Goal: Task Accomplishment & Management: Complete application form

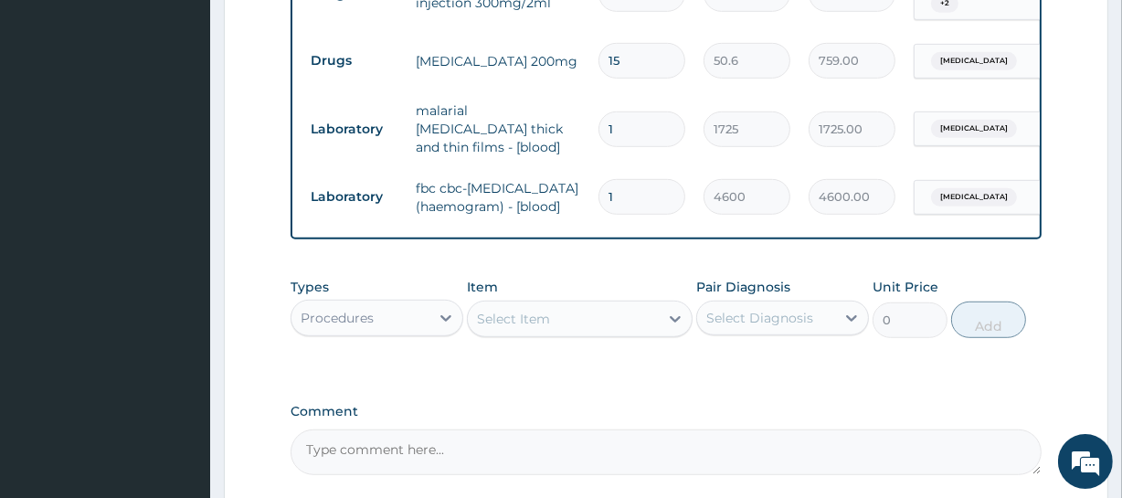
scroll to position [996, 0]
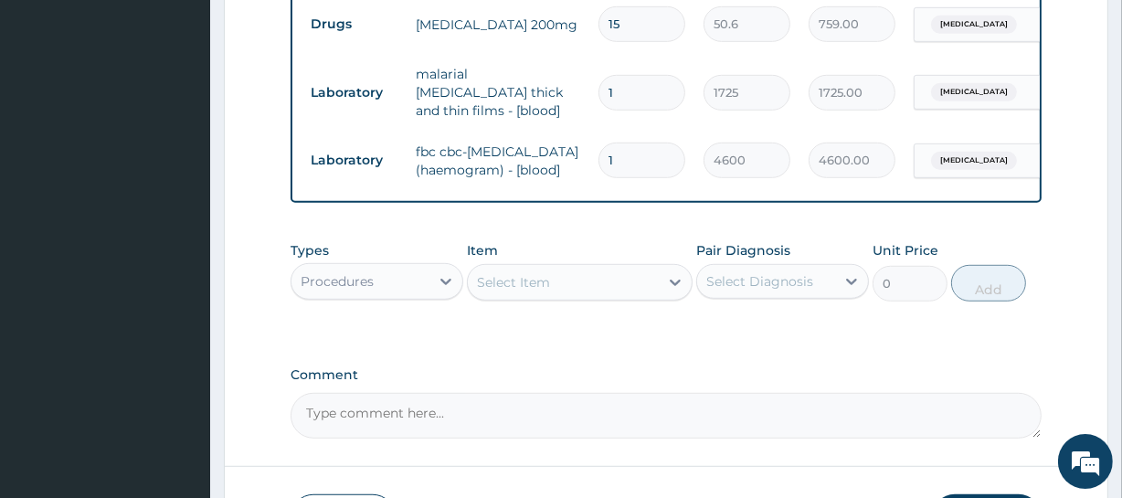
click at [372, 287] on div "Procedures" at bounding box center [337, 281] width 73 height 18
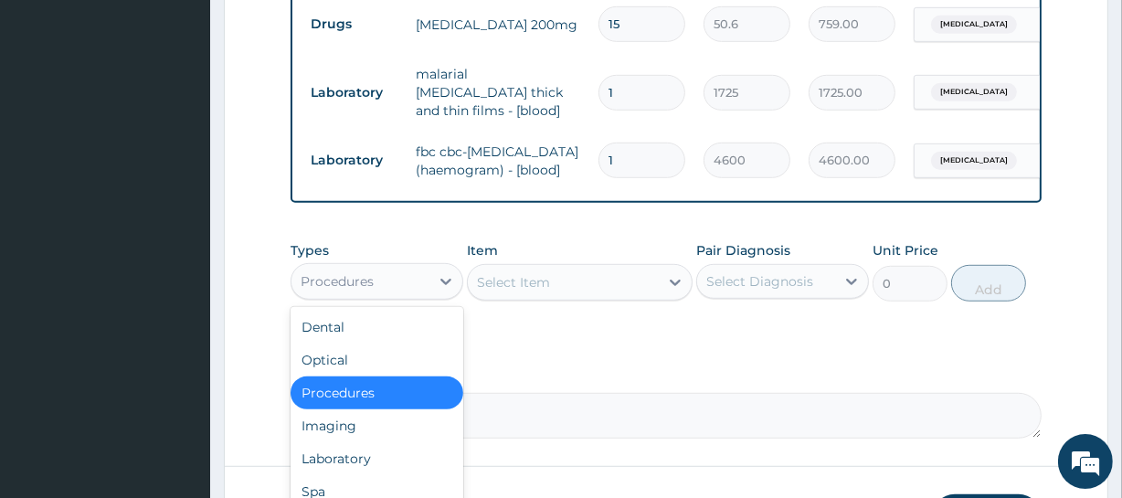
scroll to position [62, 0]
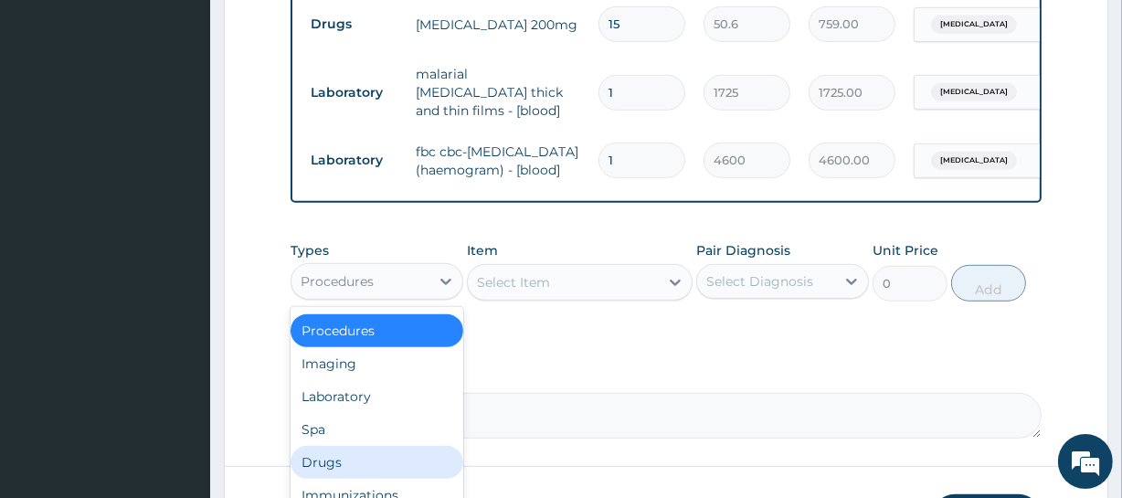
click at [401, 465] on div "Drugs" at bounding box center [377, 462] width 173 height 33
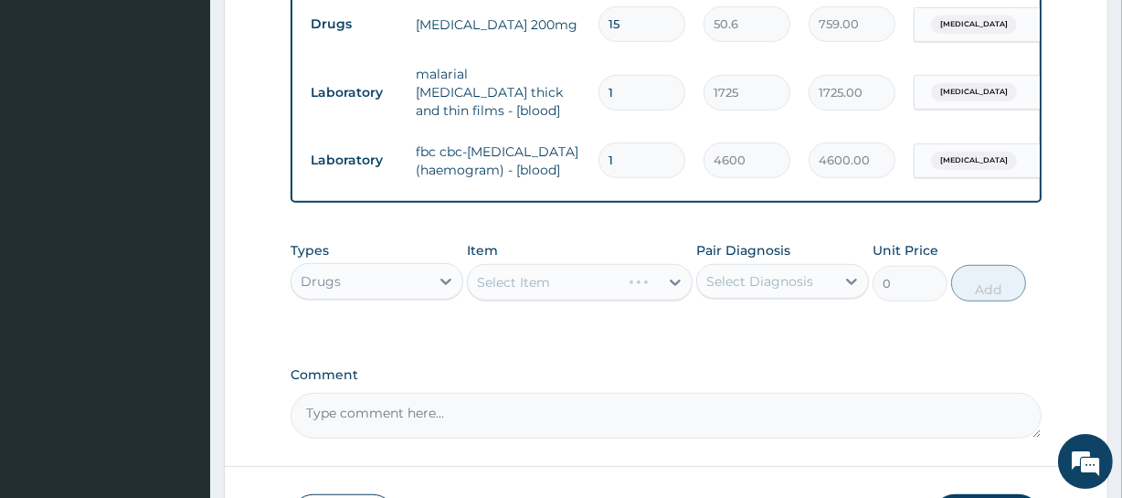
click at [530, 297] on div "Select Item" at bounding box center [579, 282] width 225 height 37
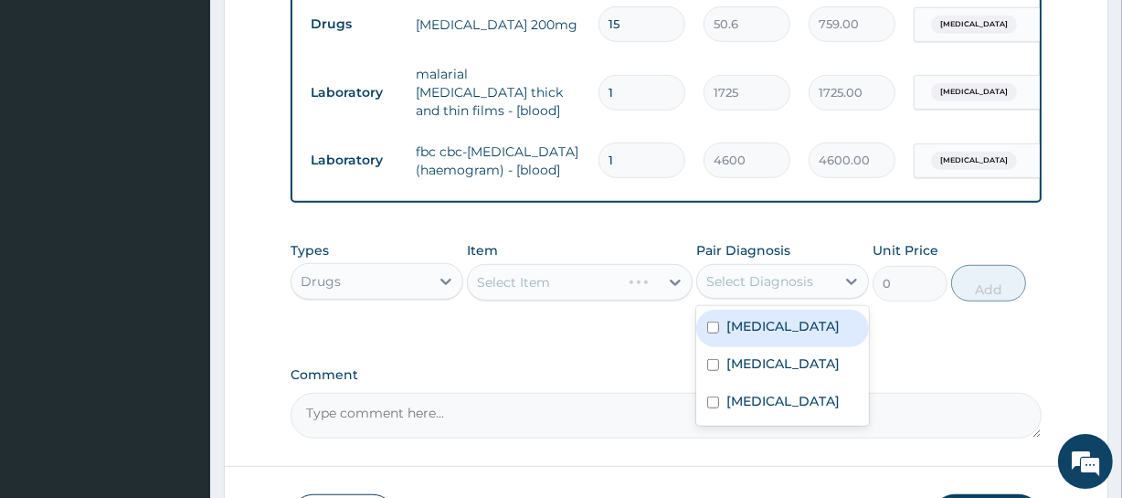
click at [761, 275] on div "Select Diagnosis" at bounding box center [766, 281] width 138 height 29
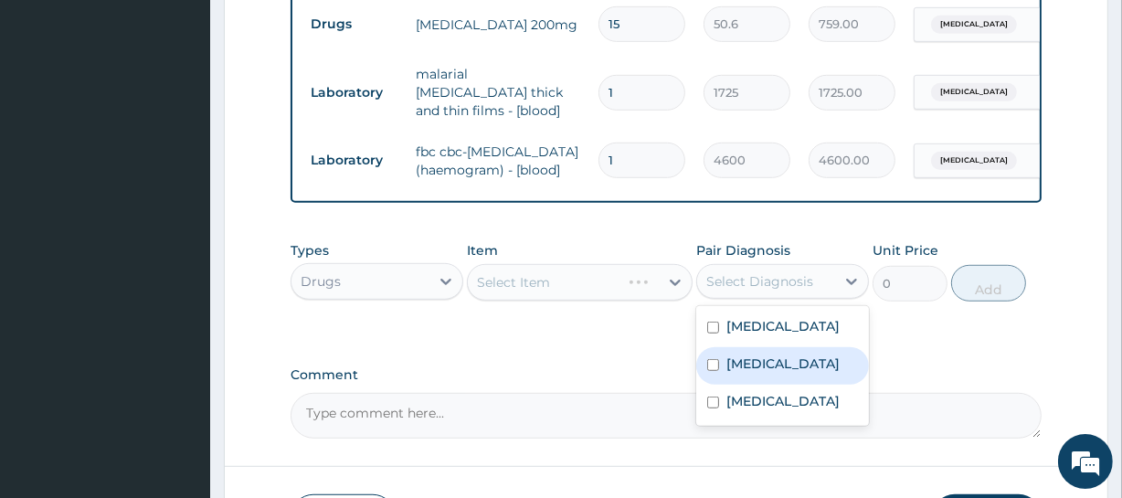
click at [753, 372] on label "[MEDICAL_DATA]" at bounding box center [783, 364] width 113 height 18
checkbox input "true"
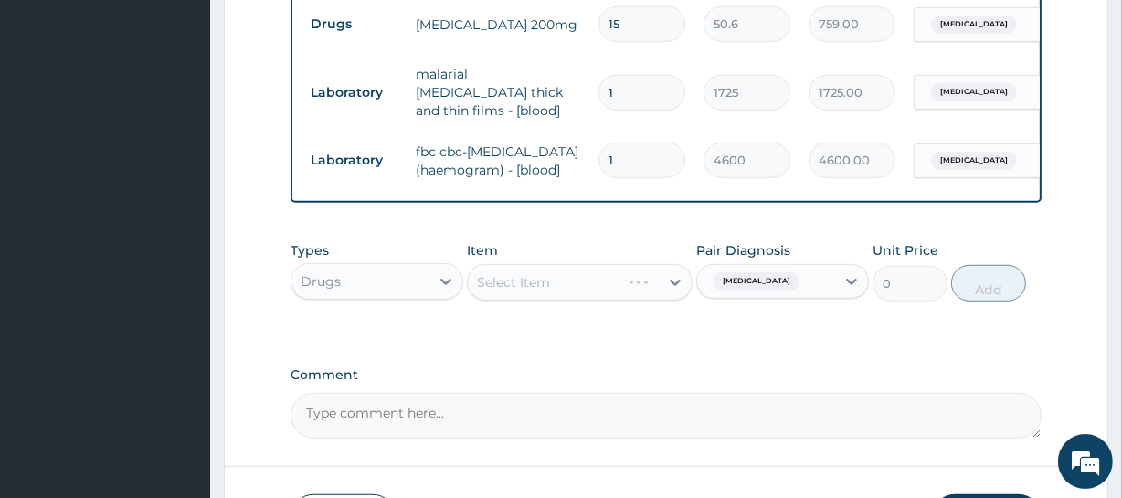
click at [526, 280] on div "Select Item" at bounding box center [579, 282] width 225 height 37
click at [558, 290] on div "Select Item" at bounding box center [579, 282] width 225 height 37
click at [538, 282] on div "Select Item" at bounding box center [579, 282] width 225 height 37
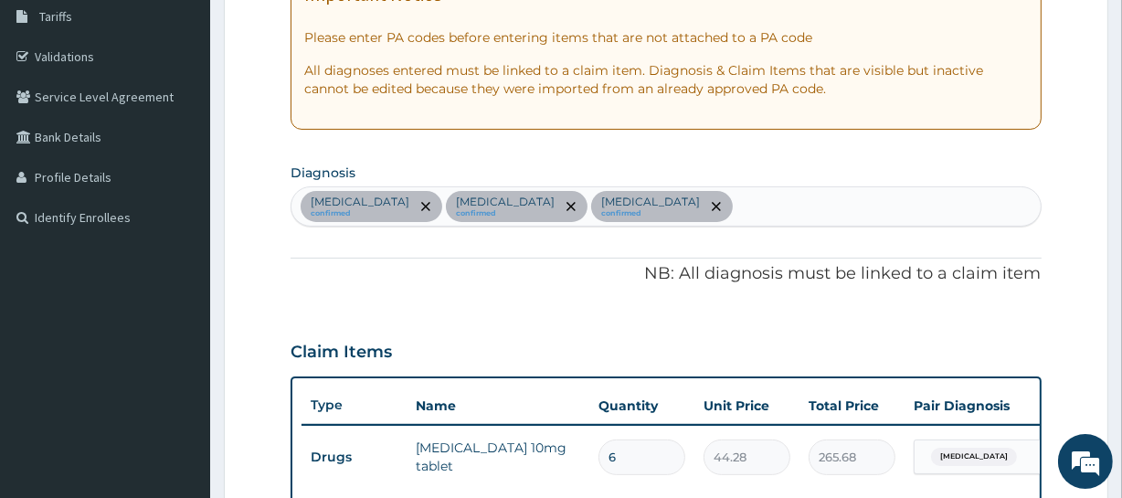
scroll to position [55, 0]
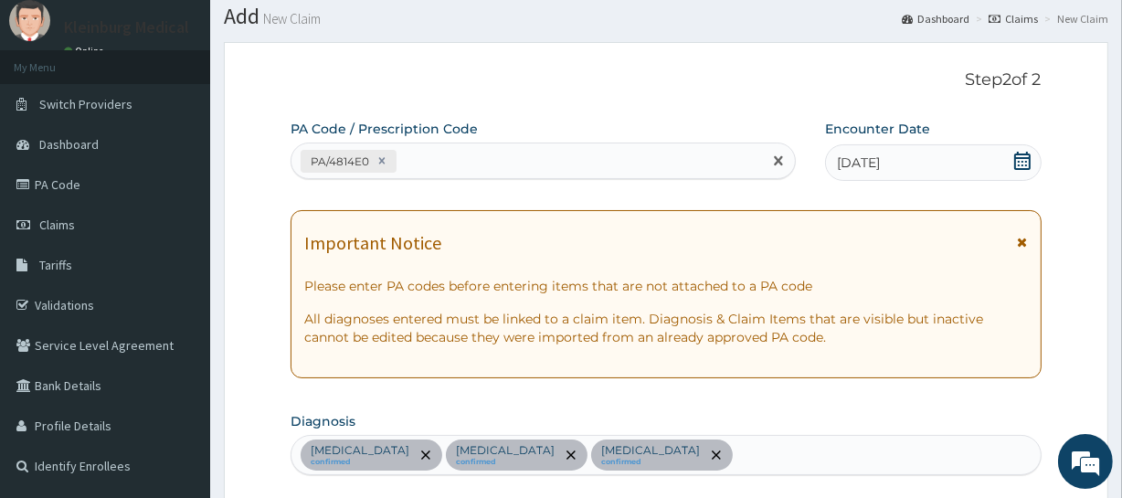
drag, startPoint x: 362, startPoint y: 166, endPoint x: 341, endPoint y: 162, distance: 21.5
click at [341, 171] on div "PA/4814E0" at bounding box center [338, 161] width 67 height 21
click at [381, 159] on icon at bounding box center [382, 161] width 6 height 6
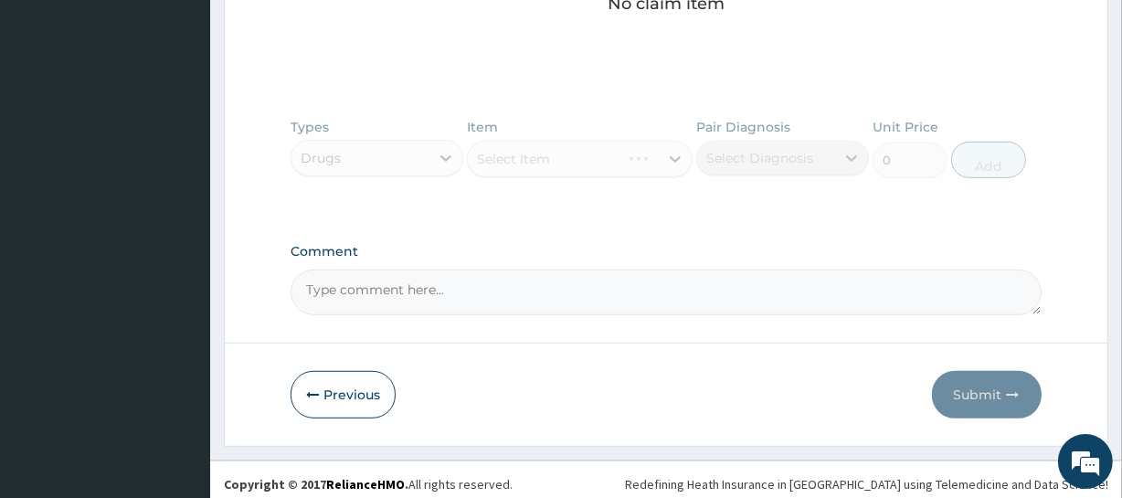
scroll to position [814, 0]
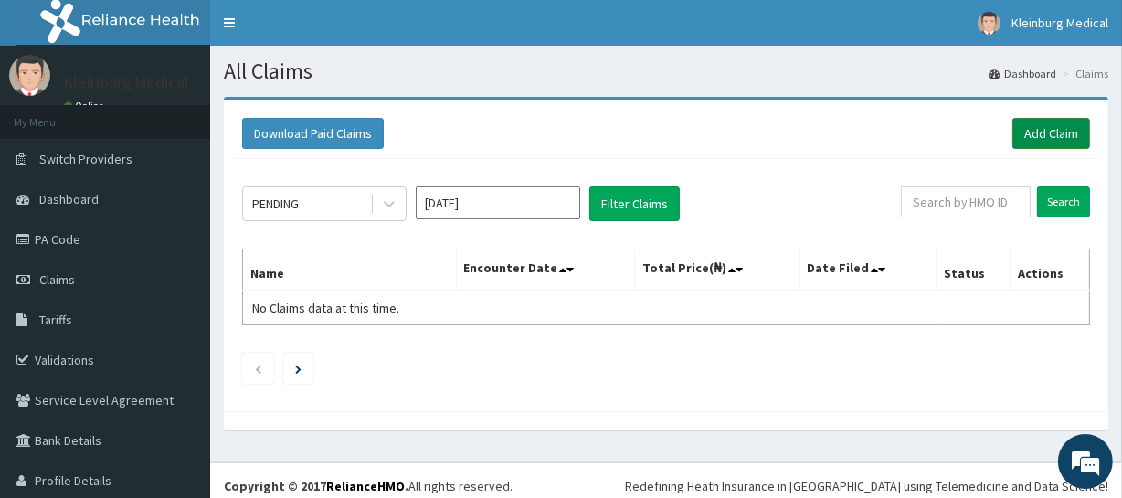
click at [1055, 134] on link "Add Claim" at bounding box center [1052, 133] width 78 height 31
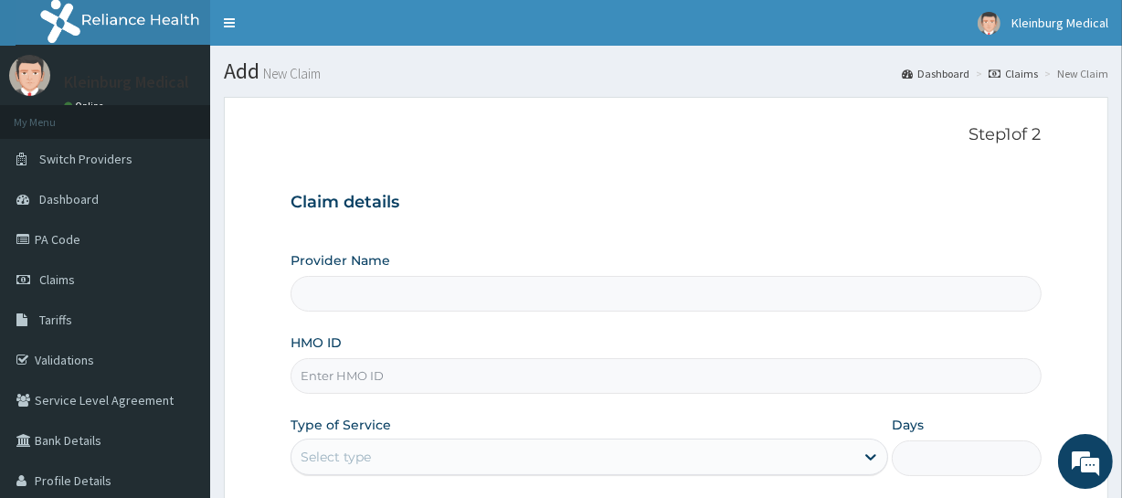
type input "KLEINBURG MEDICAL(dermatology and diagnostics)- [PERSON_NAME]"
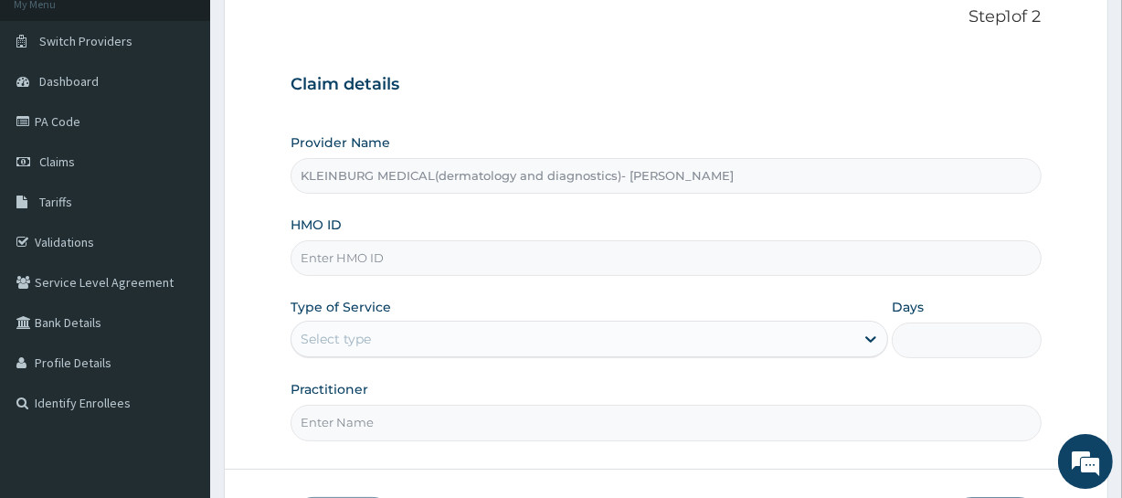
scroll to position [165, 0]
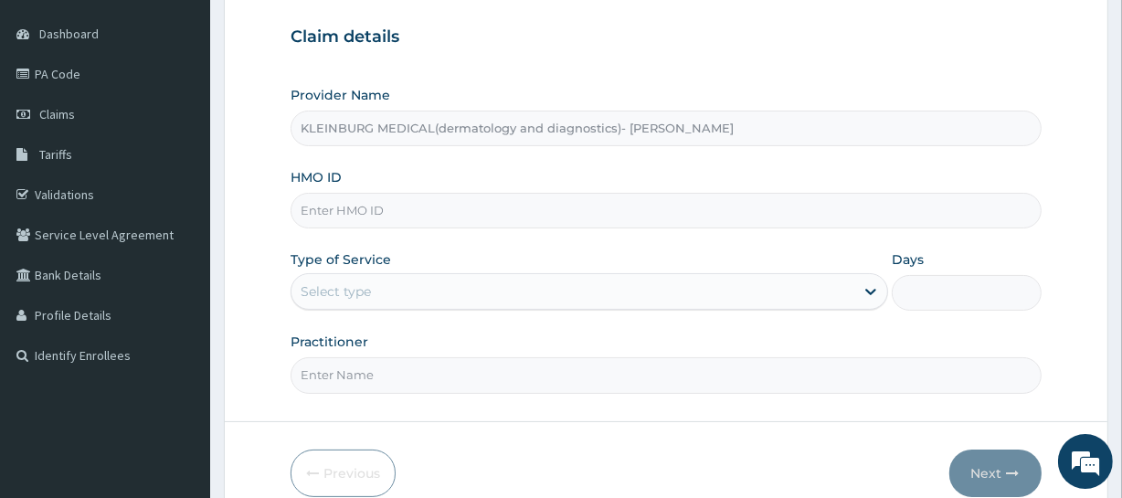
click at [405, 208] on input "HMO ID" at bounding box center [666, 211] width 750 height 36
paste input "COO/10022/C"
type input "COO/10022/C"
click at [382, 308] on div "Select type" at bounding box center [590, 291] width 598 height 37
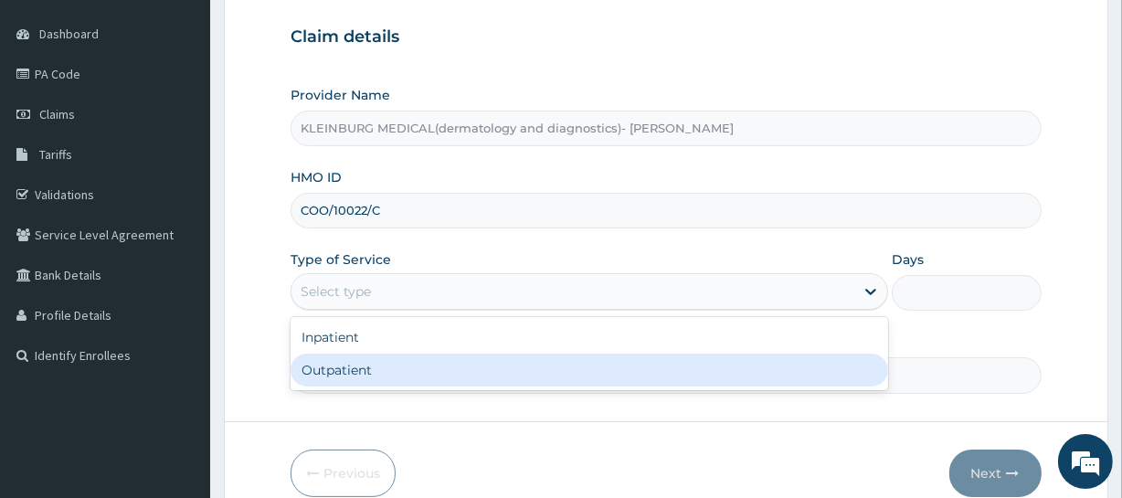
drag, startPoint x: 394, startPoint y: 357, endPoint x: 443, endPoint y: 331, distance: 56.0
click at [393, 357] on div "Outpatient" at bounding box center [590, 370] width 598 height 33
type input "1"
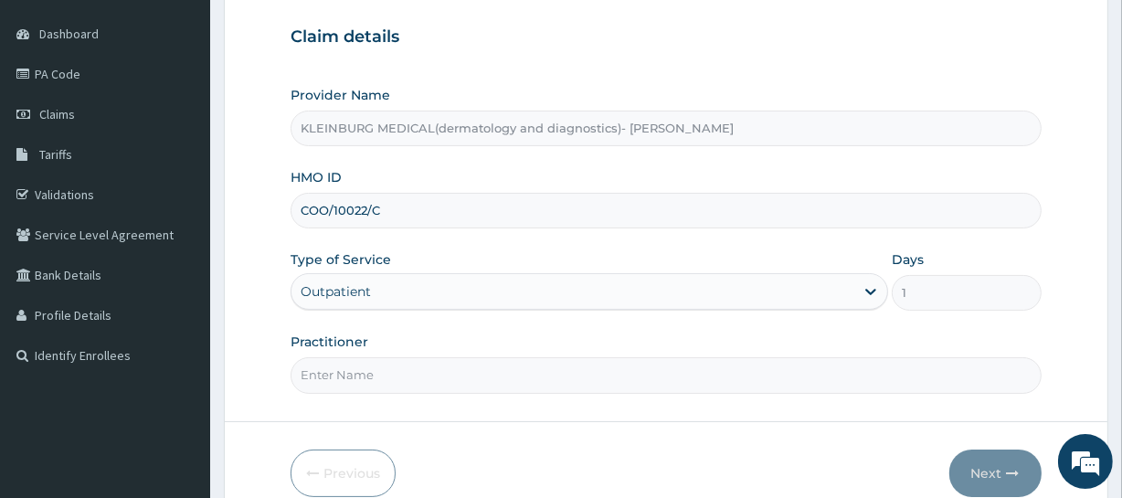
click at [356, 373] on input "Practitioner" at bounding box center [666, 375] width 750 height 36
click at [984, 312] on div "Provider Name KLEINBURG MEDICAL(dermatology and diagnostics)- [PERSON_NAME] HMO…" at bounding box center [666, 239] width 750 height 307
click at [425, 371] on input "Practitioner" at bounding box center [666, 375] width 750 height 36
type input "[PERSON_NAME]"
click at [994, 483] on button "Next" at bounding box center [996, 474] width 92 height 48
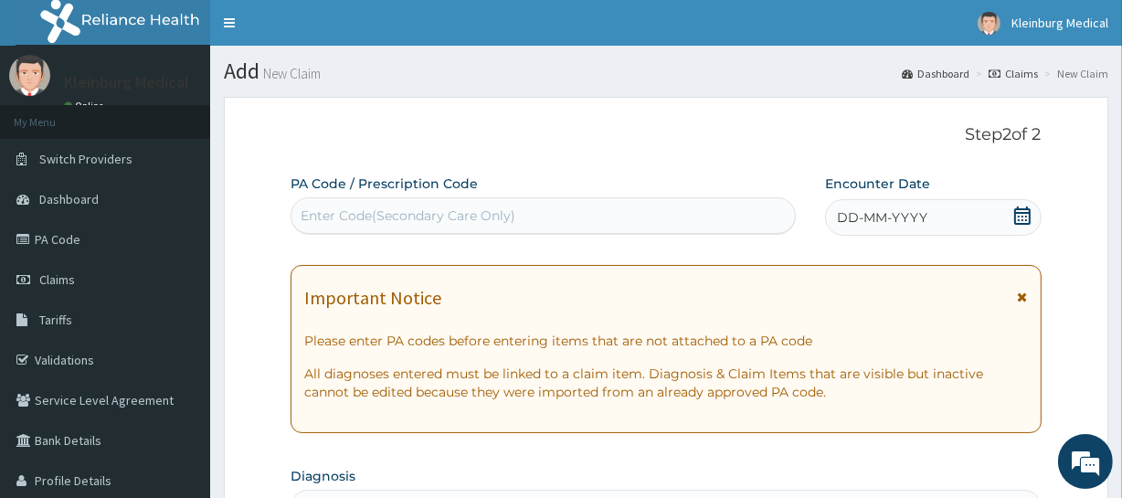
click at [512, 217] on div "Enter Code(Secondary Care Only)" at bounding box center [408, 216] width 215 height 18
paste input "PA/4814E0"
type input "PA/4814E0"
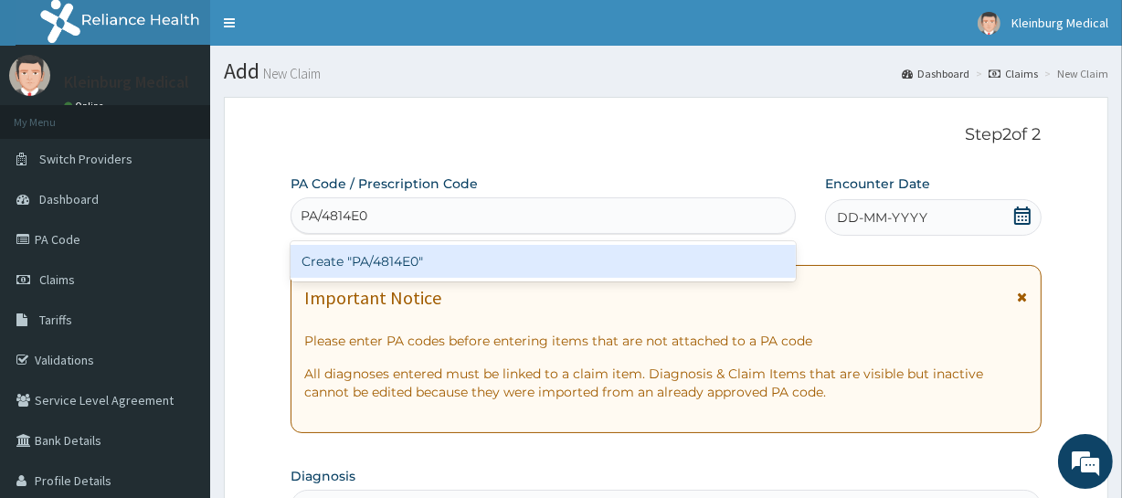
click at [465, 249] on div "Create "PA/4814E0"" at bounding box center [543, 261] width 505 height 33
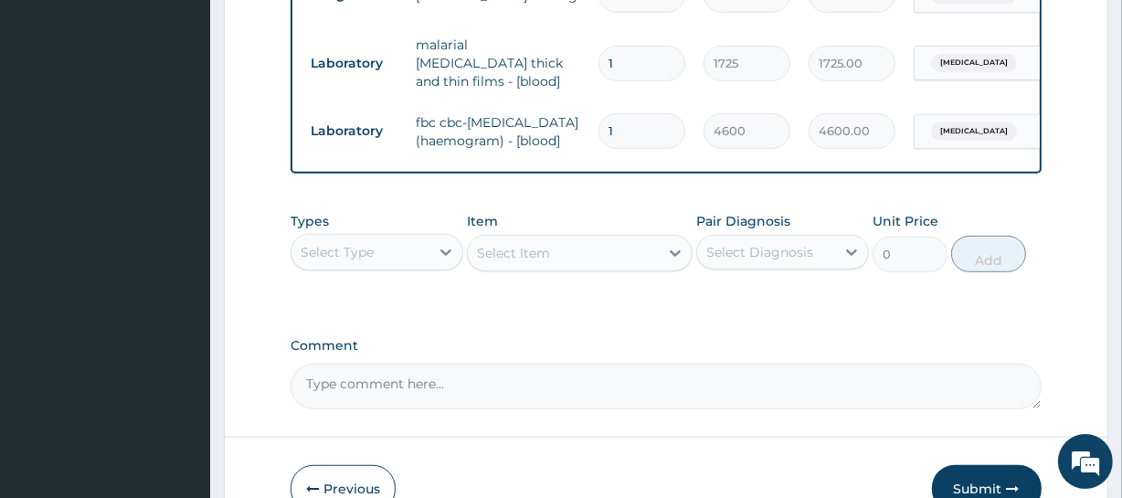
scroll to position [1027, 0]
click at [373, 256] on div "Select Type" at bounding box center [337, 250] width 73 height 18
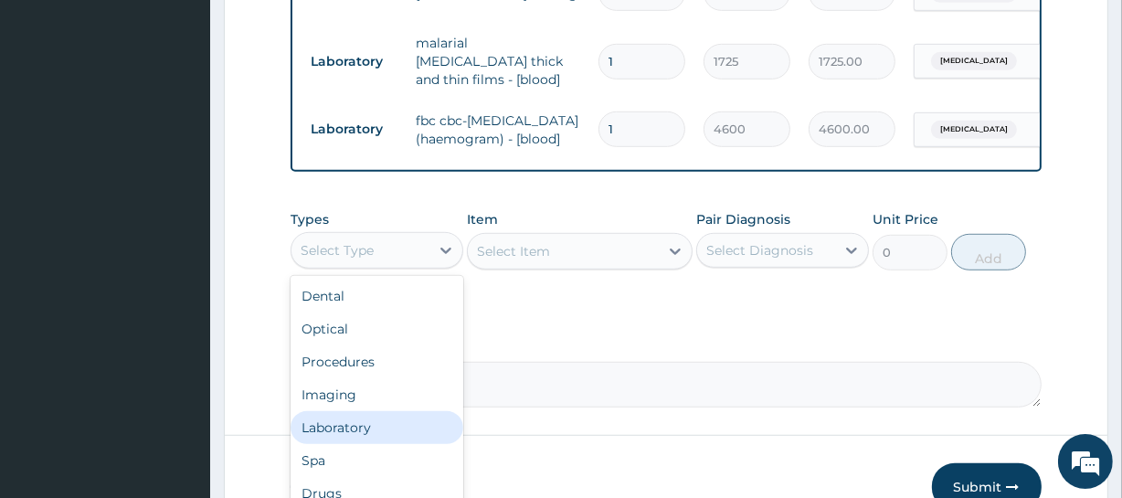
scroll to position [62, 0]
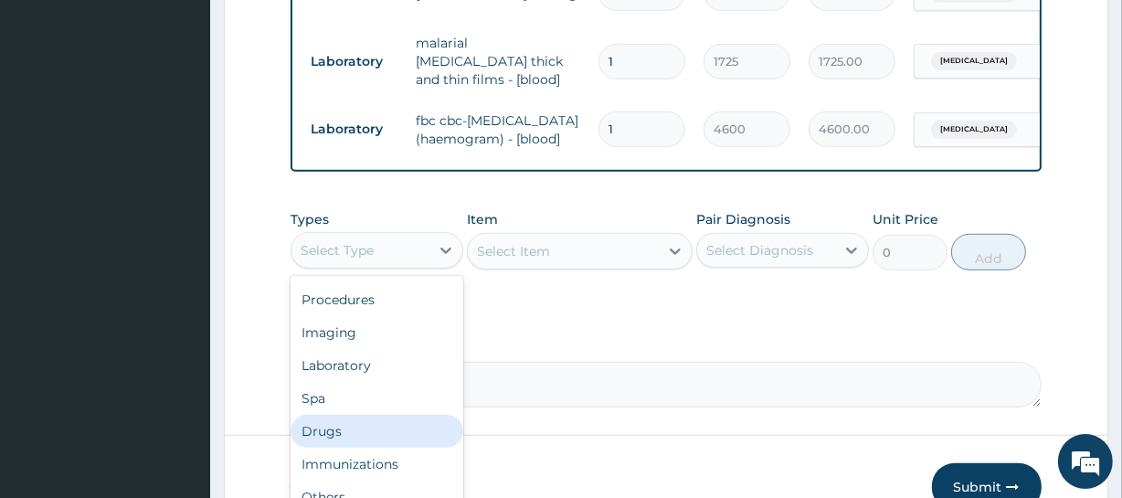
click at [351, 448] on div "Drugs" at bounding box center [377, 431] width 173 height 33
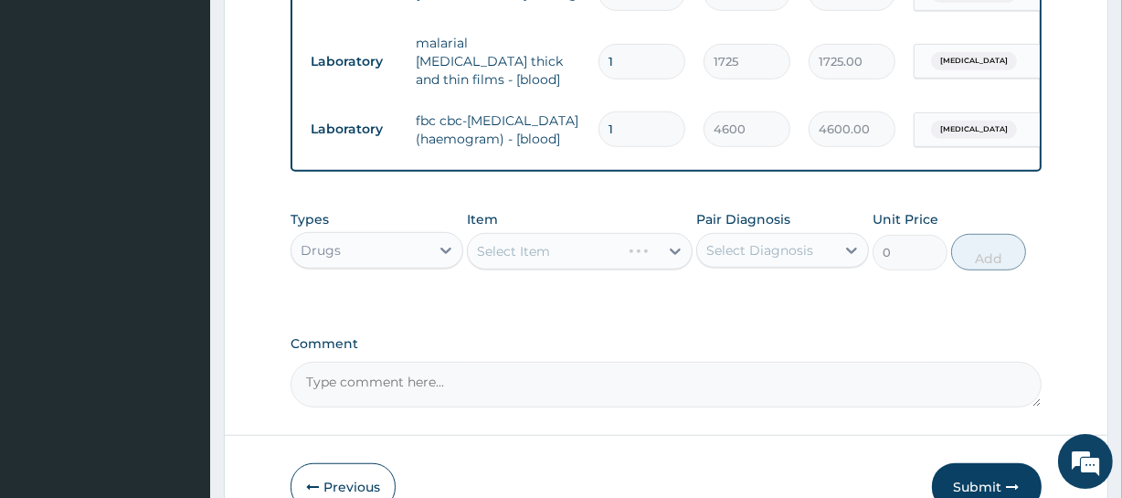
click at [505, 261] on div "Select Item" at bounding box center [579, 251] width 225 height 37
click at [506, 259] on div "Select Item" at bounding box center [513, 251] width 73 height 18
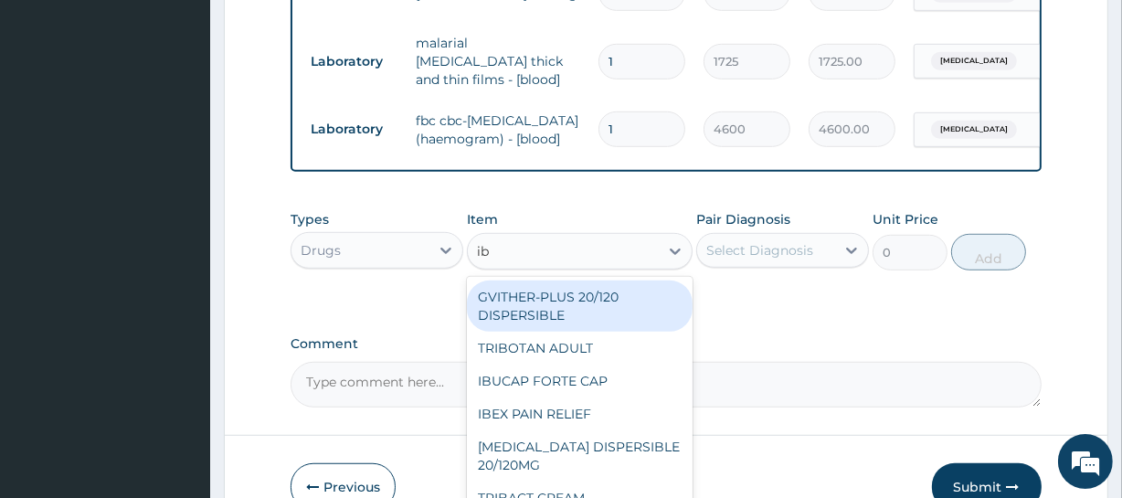
type input "ibu"
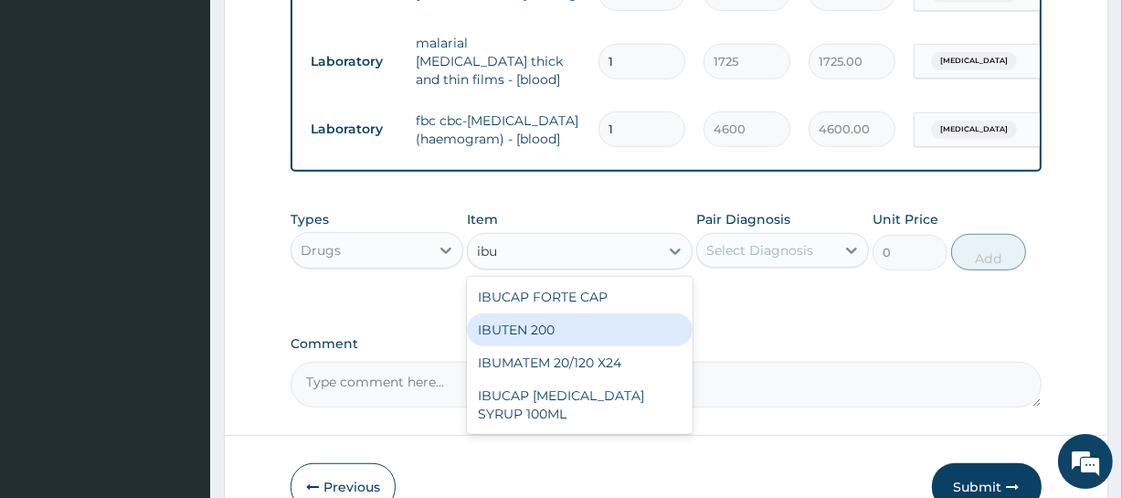
click at [523, 333] on div "IBUTEN 200" at bounding box center [579, 330] width 225 height 33
type input "88.55"
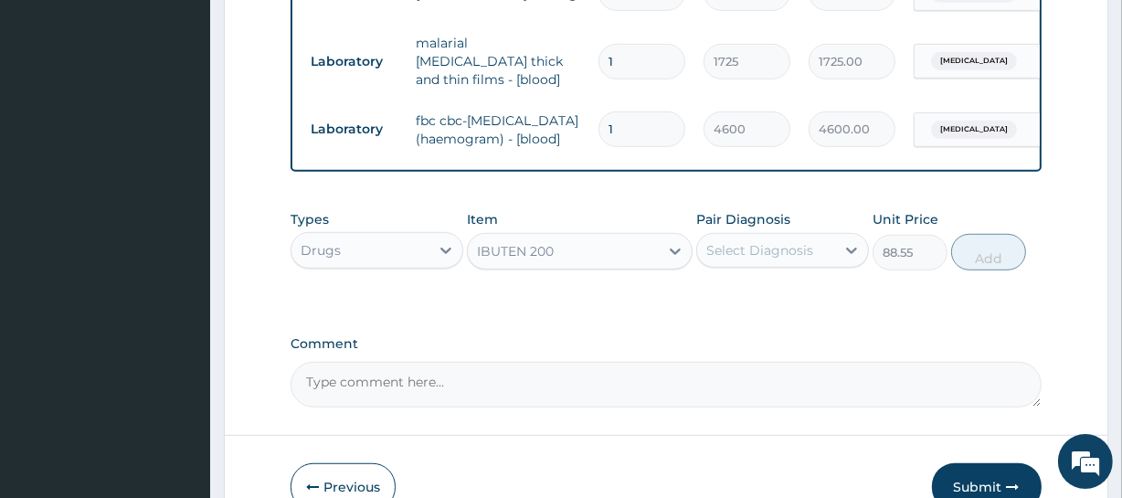
click at [561, 262] on div "IBUTEN 200" at bounding box center [563, 251] width 190 height 29
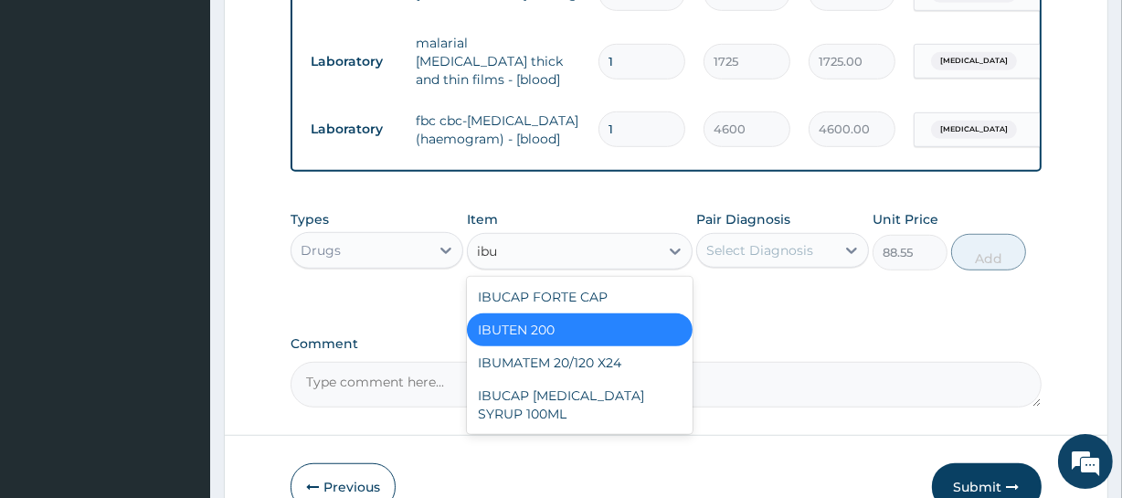
scroll to position [0, 0]
type input "ibu"
click at [746, 260] on div "Select Diagnosis" at bounding box center [760, 250] width 107 height 18
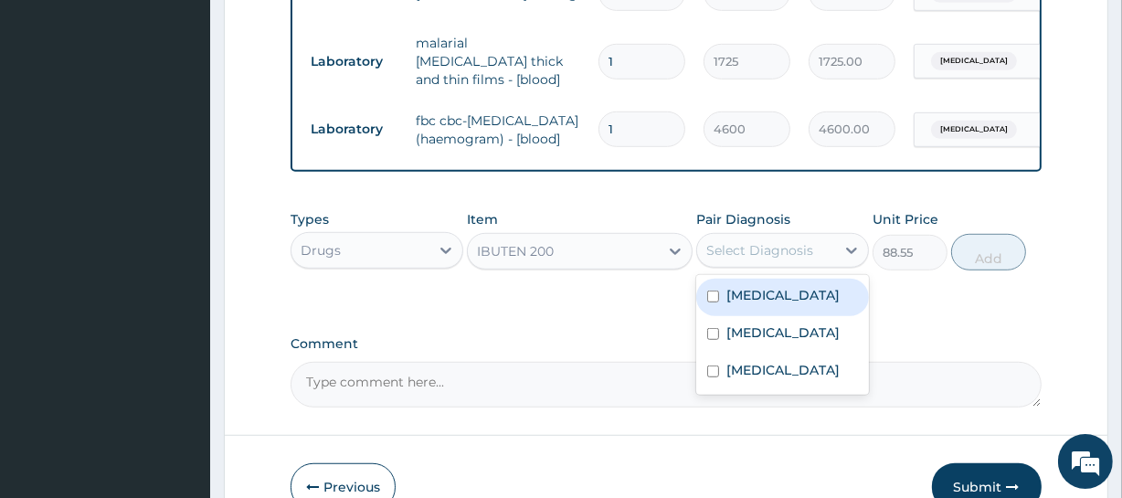
click at [767, 302] on label "[MEDICAL_DATA]" at bounding box center [783, 295] width 113 height 18
checkbox input "true"
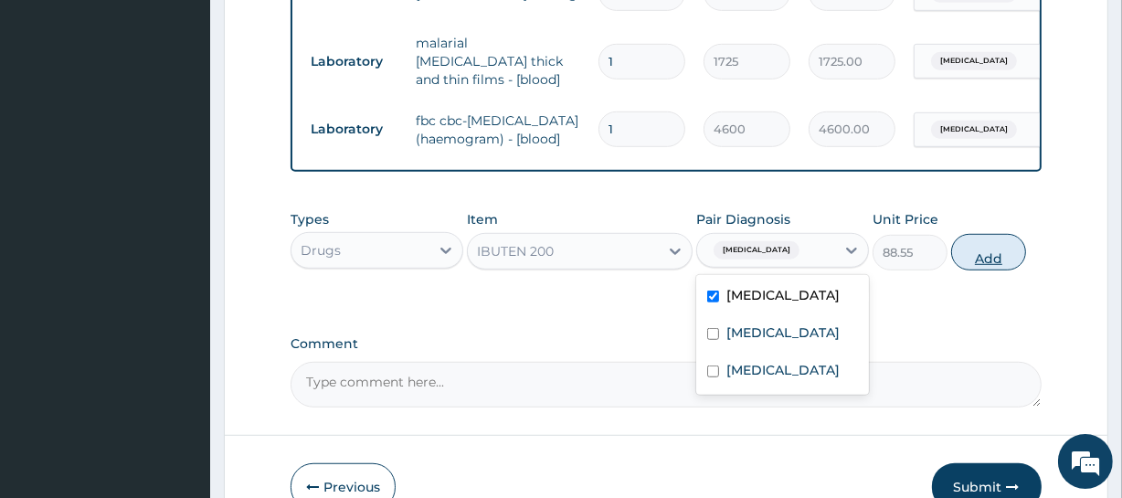
click at [1007, 267] on button "Add" at bounding box center [989, 252] width 75 height 37
type input "0"
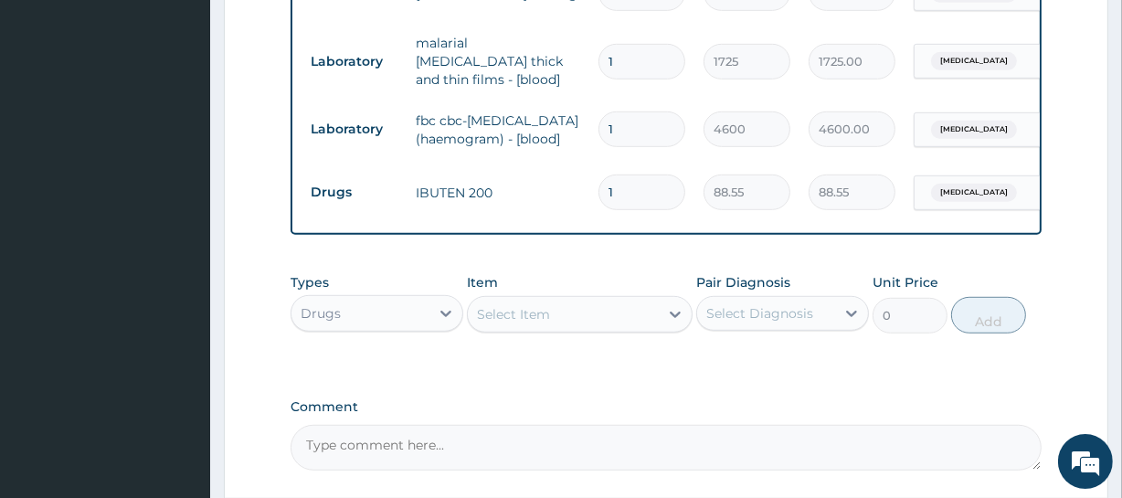
drag, startPoint x: 628, startPoint y: 185, endPoint x: 609, endPoint y: 189, distance: 19.7
click at [609, 189] on input "1" at bounding box center [642, 193] width 87 height 36
type input "3"
type input "265.65"
type input "3"
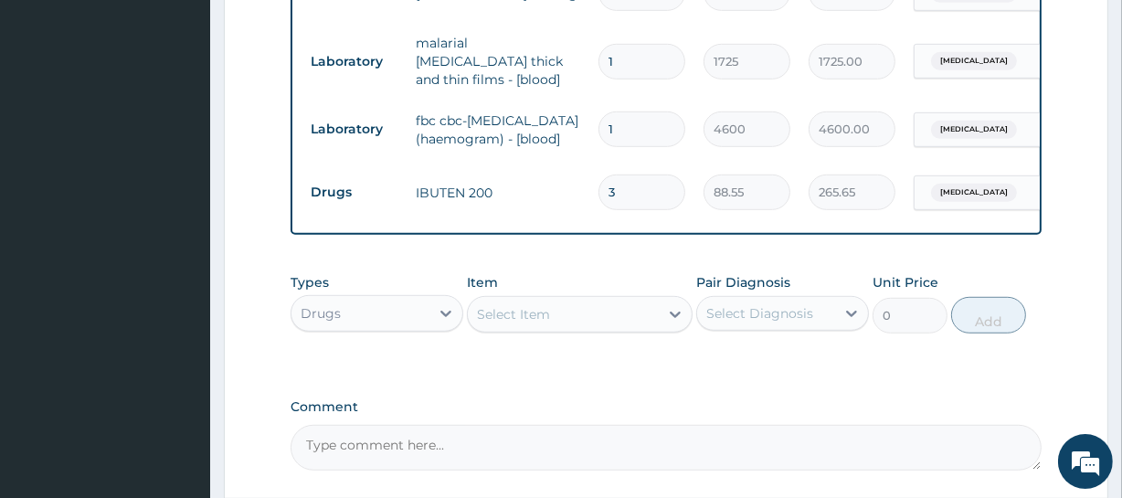
click at [617, 272] on div "Types Drugs Item Select Item Pair Diagnosis Select Diagnosis Unit Price 0 Add" at bounding box center [666, 303] width 750 height 79
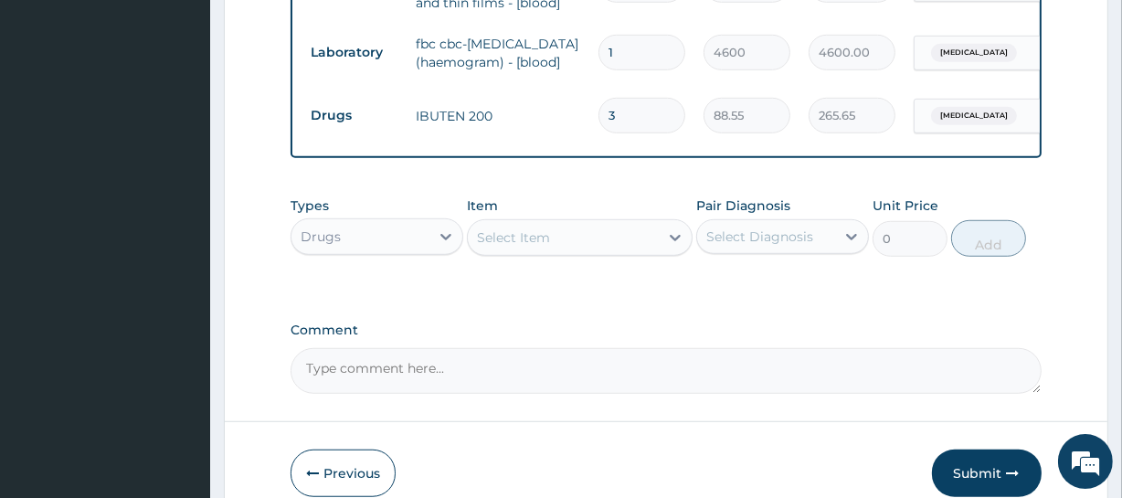
scroll to position [1198, 0]
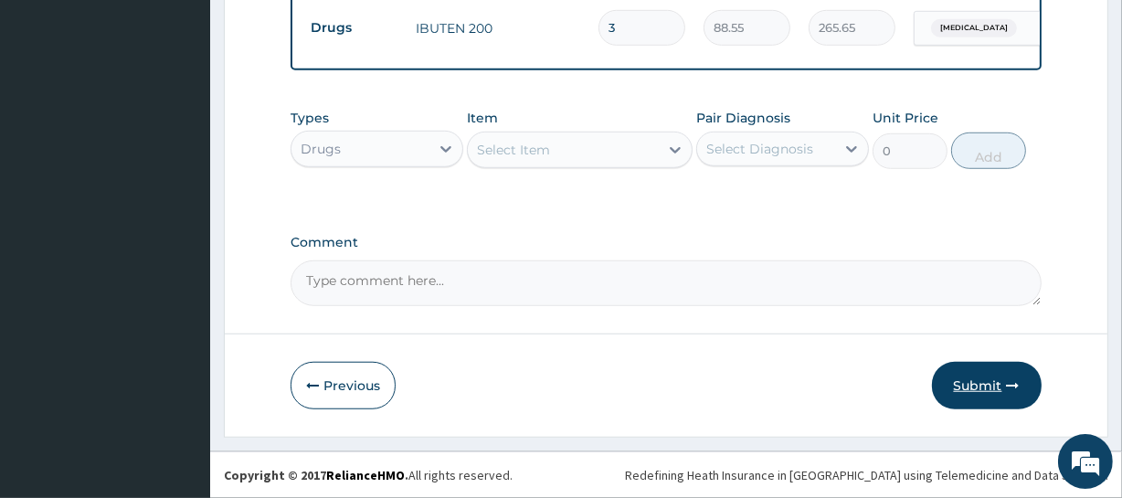
click at [962, 384] on button "Submit" at bounding box center [987, 386] width 110 height 48
